Goal: Navigation & Orientation: Find specific page/section

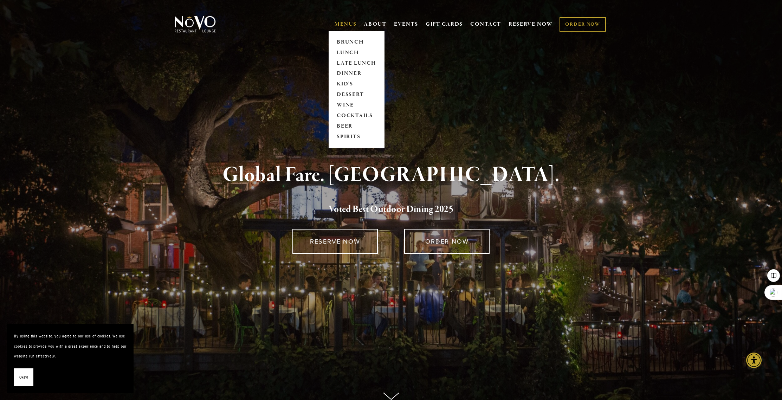
click at [347, 23] on link "MENUS" at bounding box center [346, 24] width 22 height 7
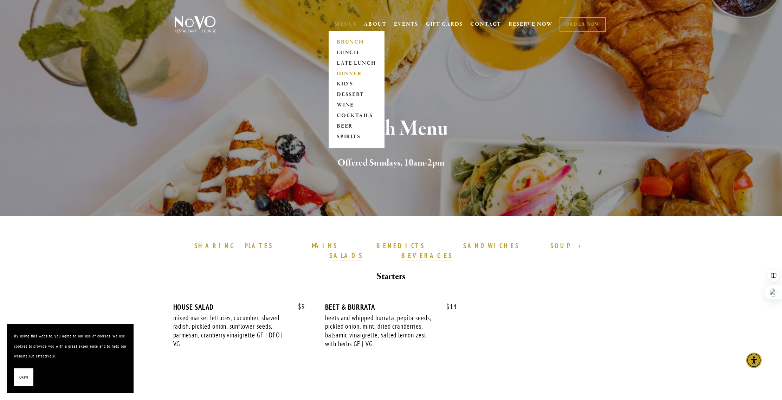
click at [345, 75] on link "DINNER" at bounding box center [357, 74] width 44 height 11
